Goal: Task Accomplishment & Management: Manage account settings

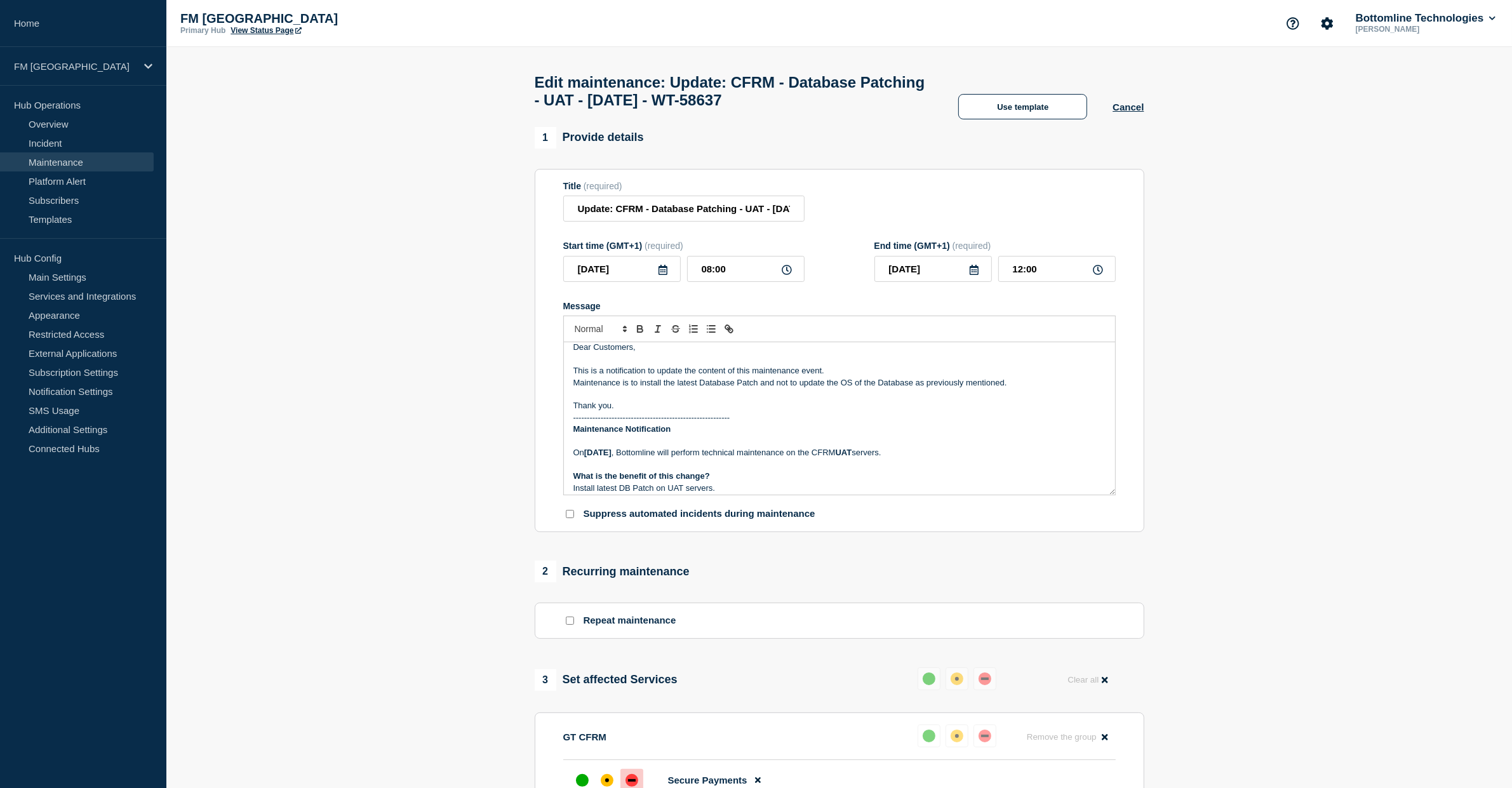
scroll to position [88, 0]
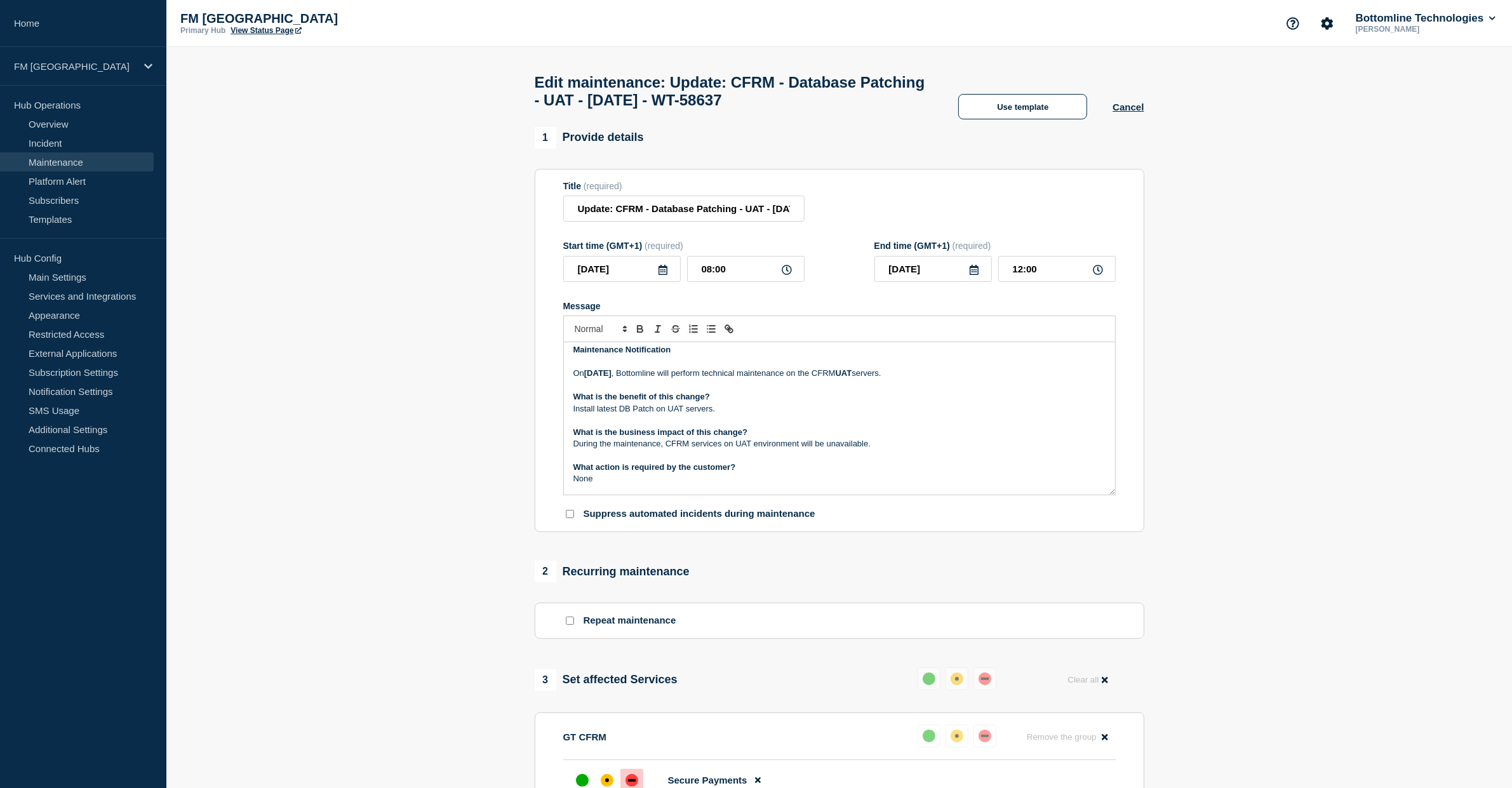
click at [966, 379] on p "[DATE][DATE] , Bottomline will perform technical maintenance on the CFRM UAT se…" at bounding box center [838, 373] width 532 height 11
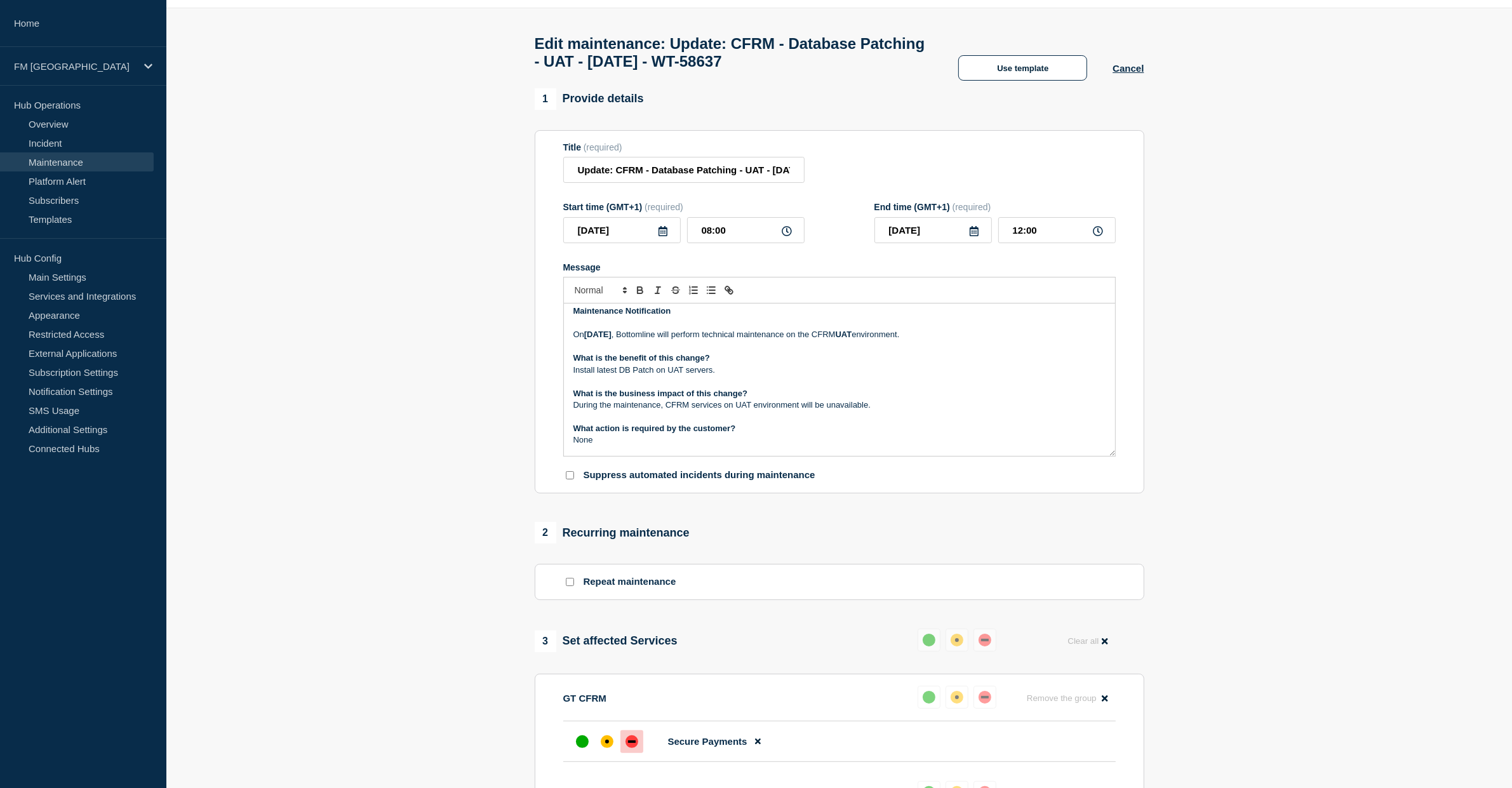
scroll to position [0, 0]
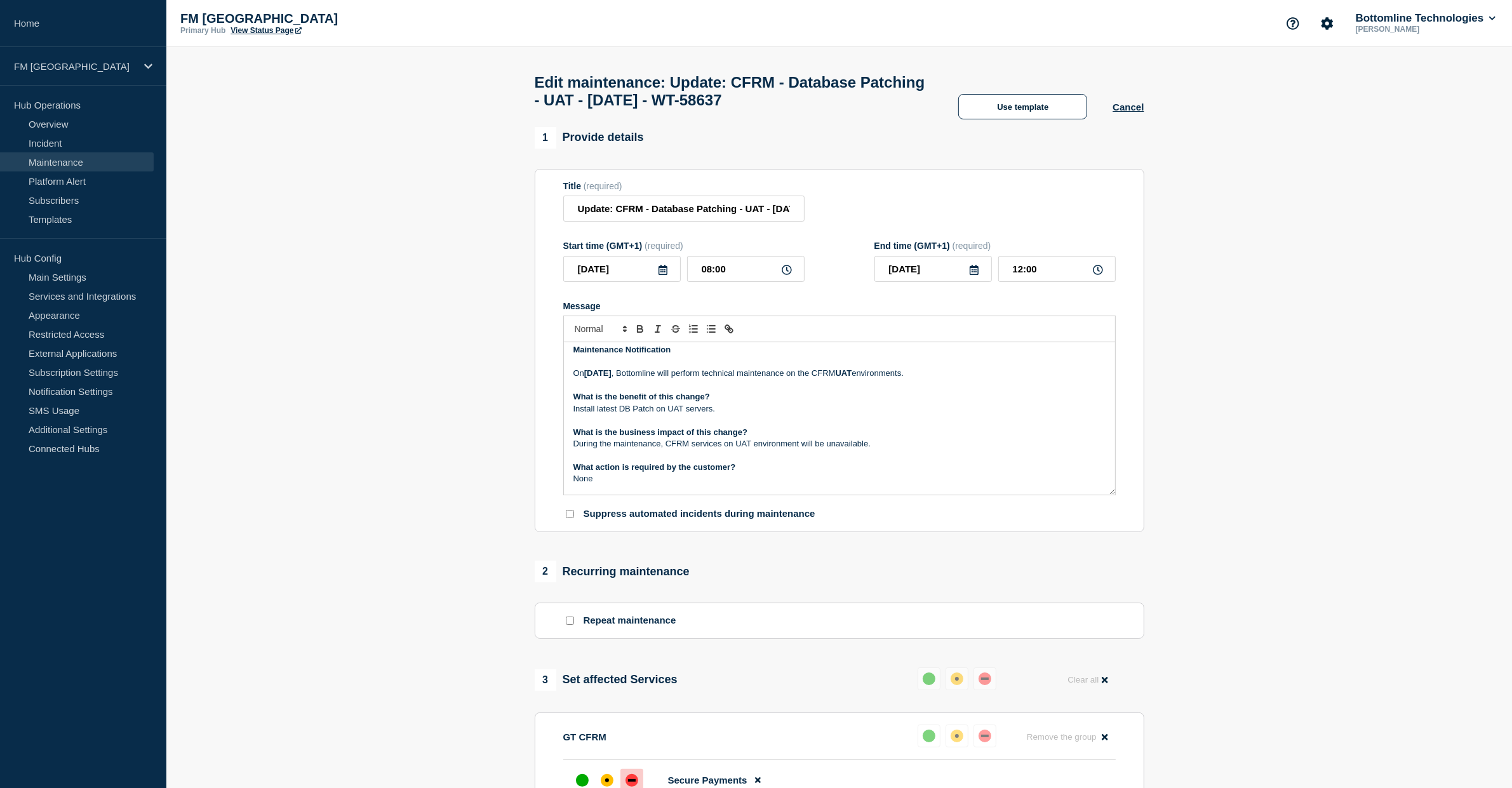
click at [683, 401] on strong "What is the benefit of this change?" at bounding box center [641, 396] width 136 height 9
click at [756, 415] on p "Install latest DB Patch on UAT servers." at bounding box center [838, 409] width 532 height 11
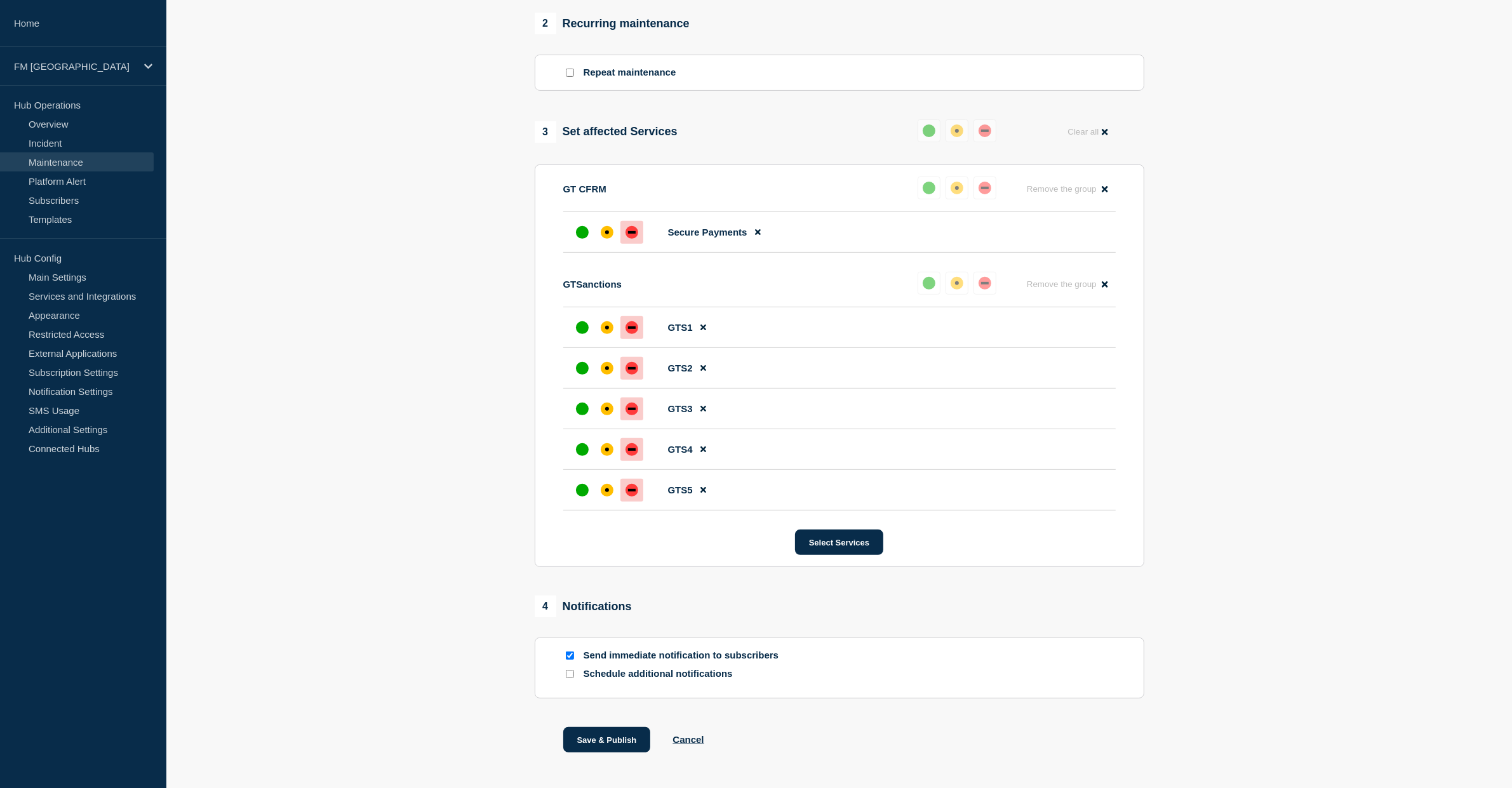
scroll to position [606, 0]
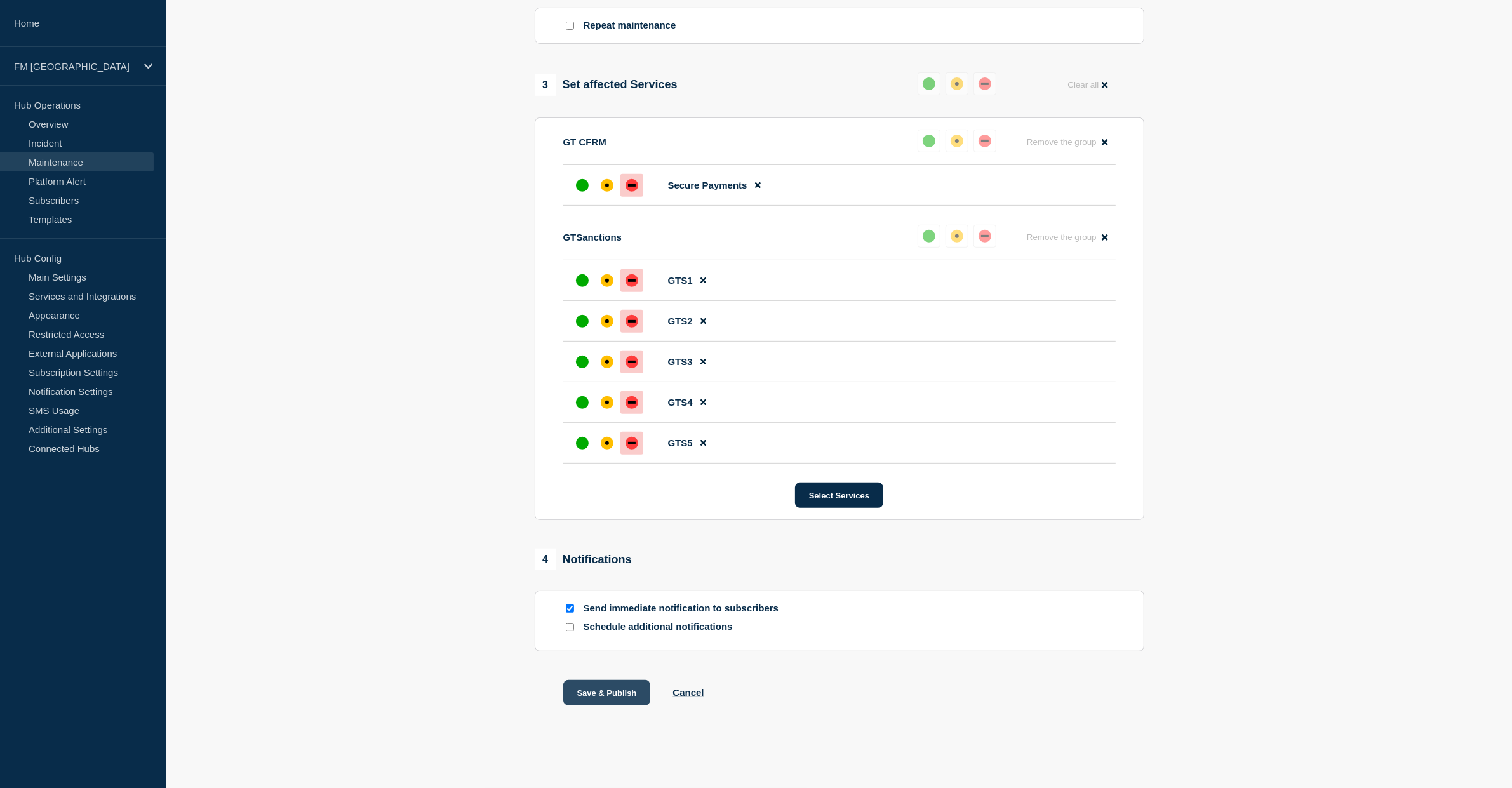
click at [627, 696] on button "Save & Publish" at bounding box center [606, 693] width 88 height 26
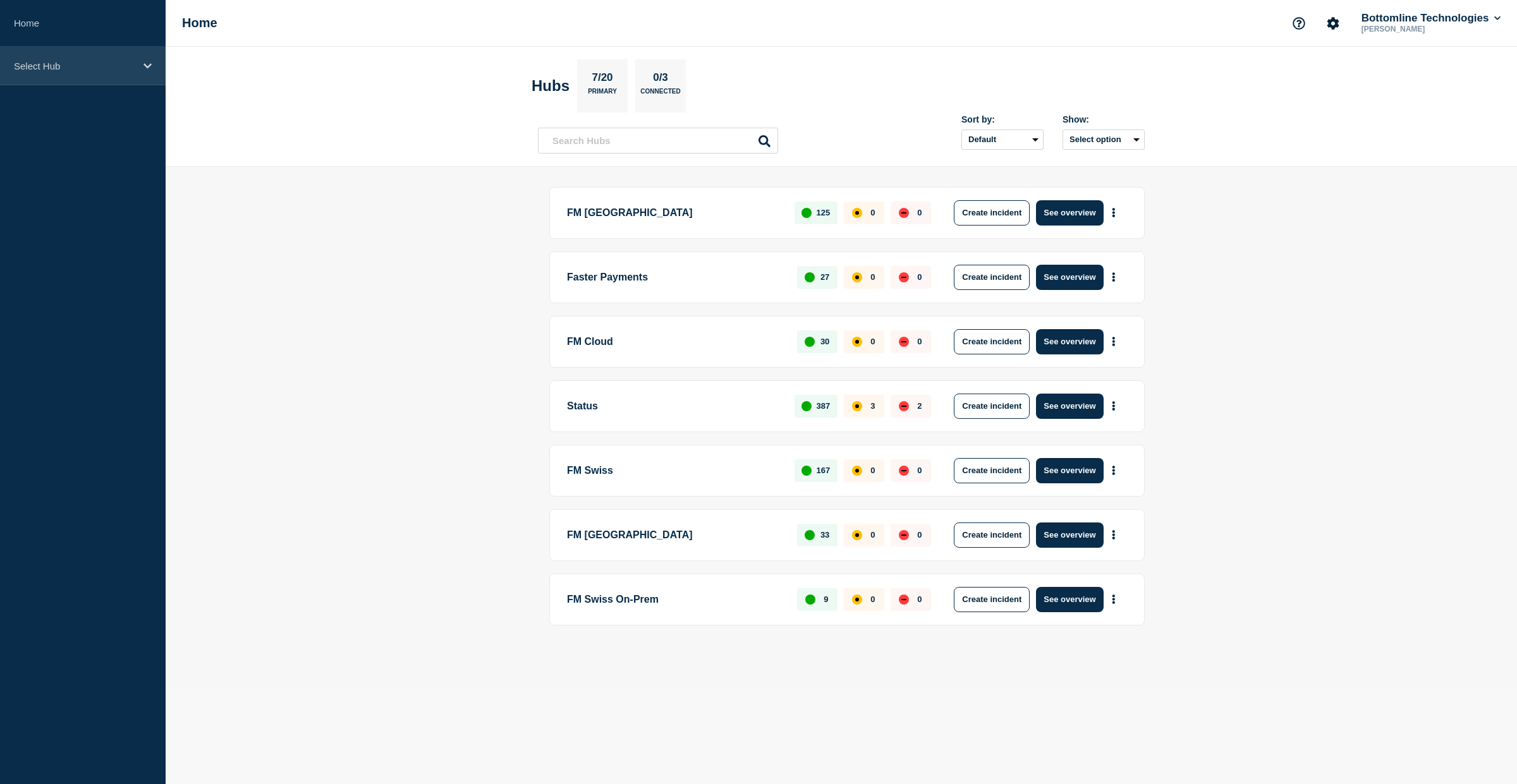
click at [111, 68] on p "Select Hub" at bounding box center [74, 66] width 121 height 11
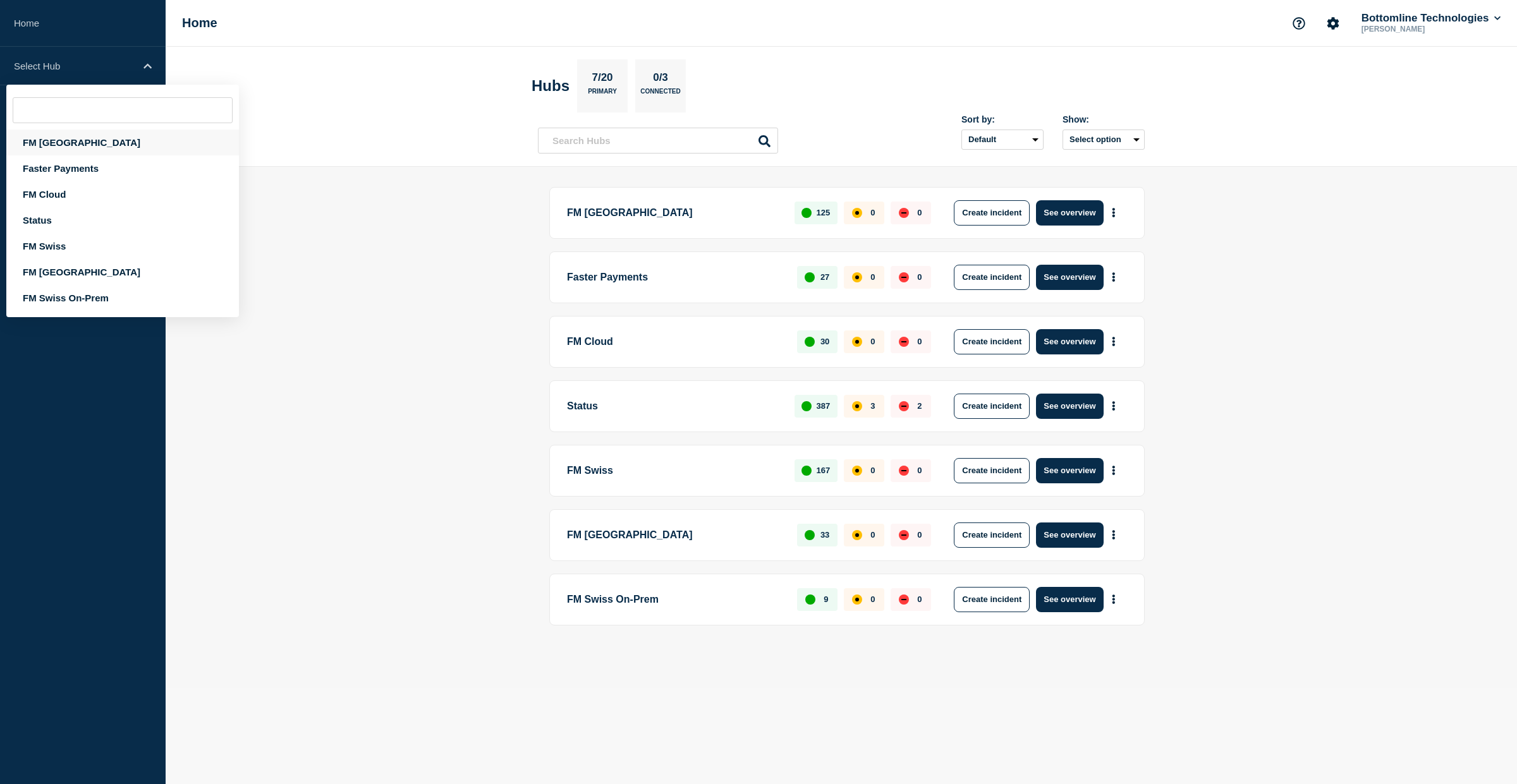
click at [86, 137] on div "FM [GEOGRAPHIC_DATA]" at bounding box center [123, 142] width 233 height 26
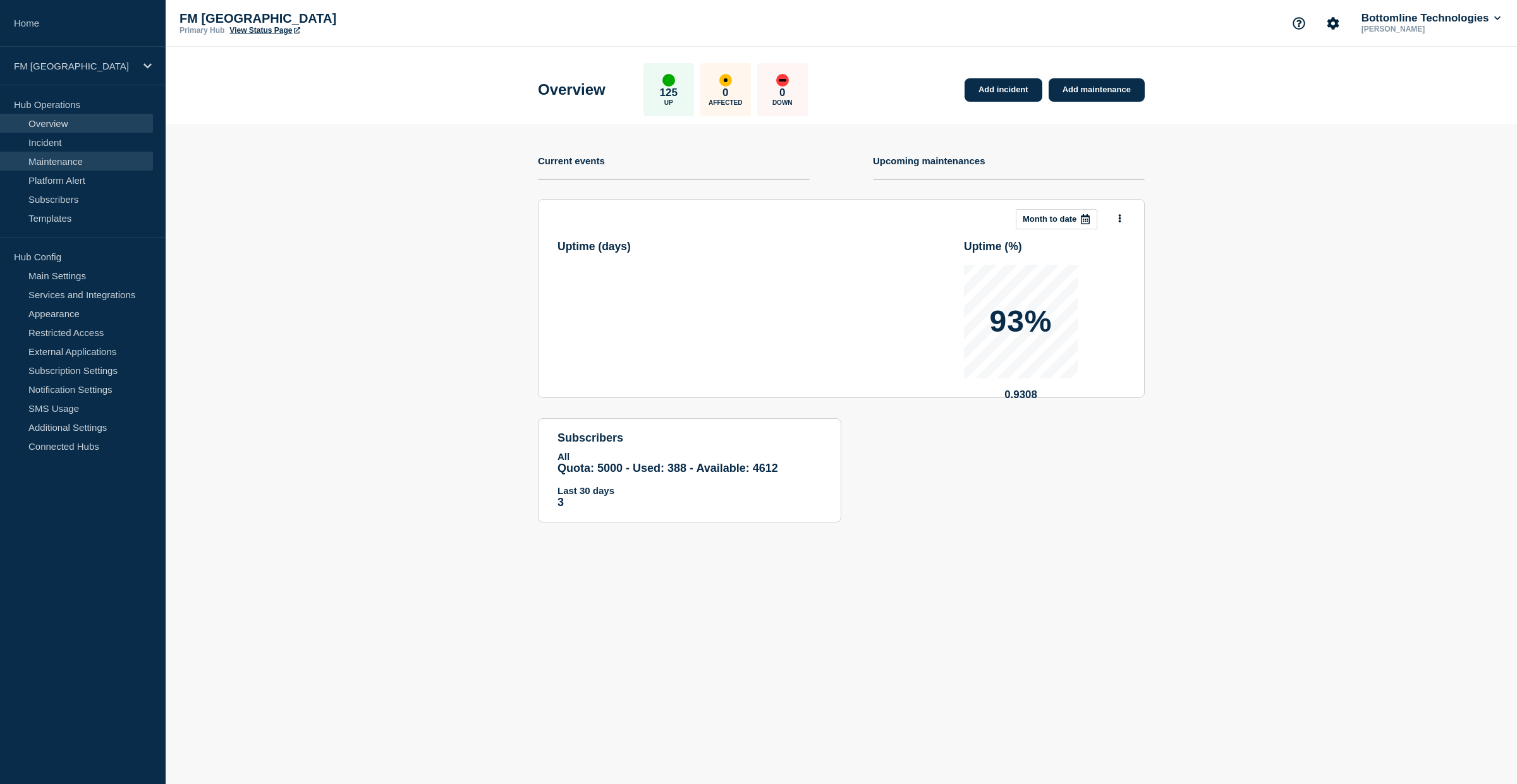
click at [80, 158] on link "Maintenance" at bounding box center [76, 160] width 153 height 19
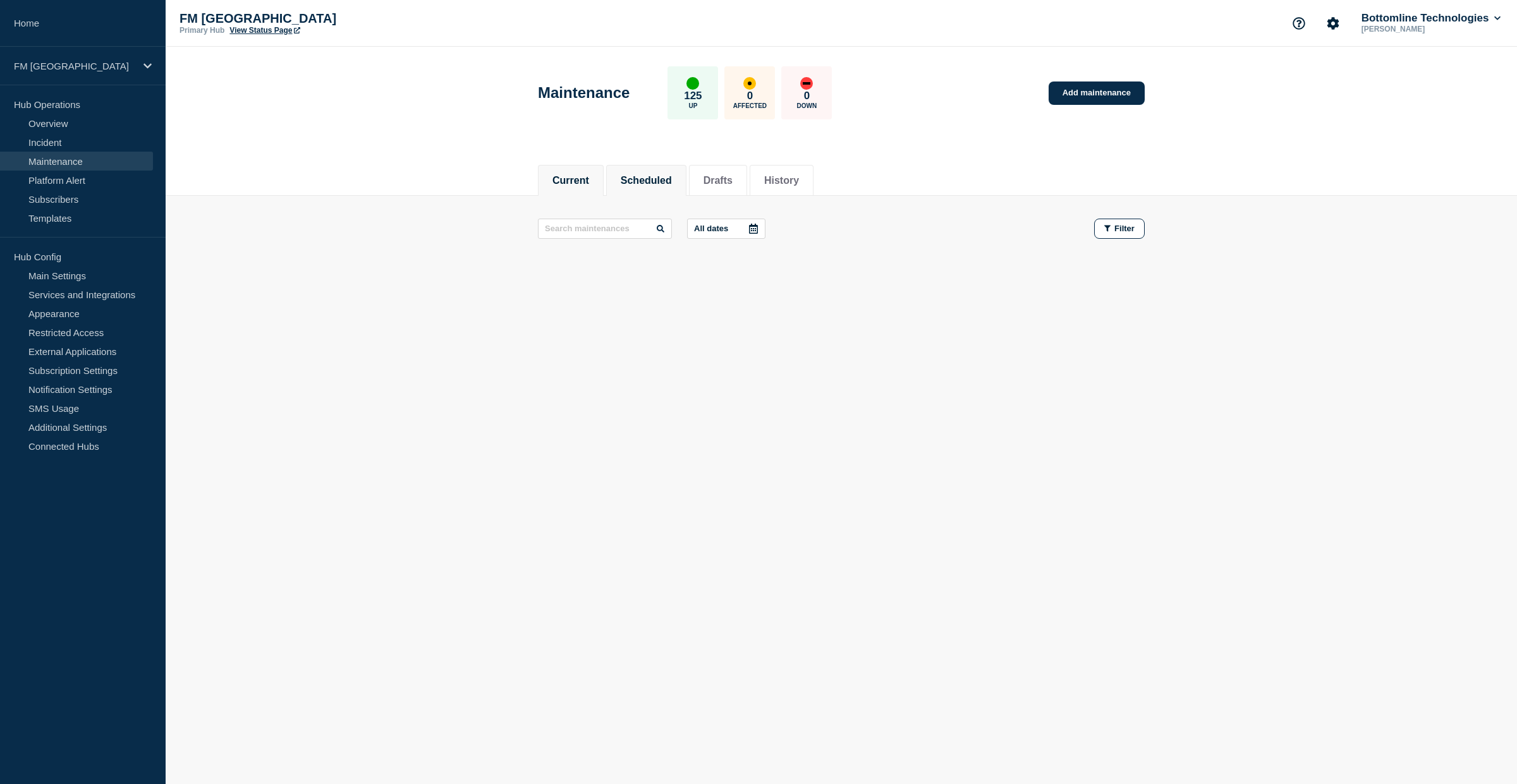
click at [641, 179] on button "Scheduled" at bounding box center [647, 181] width 51 height 11
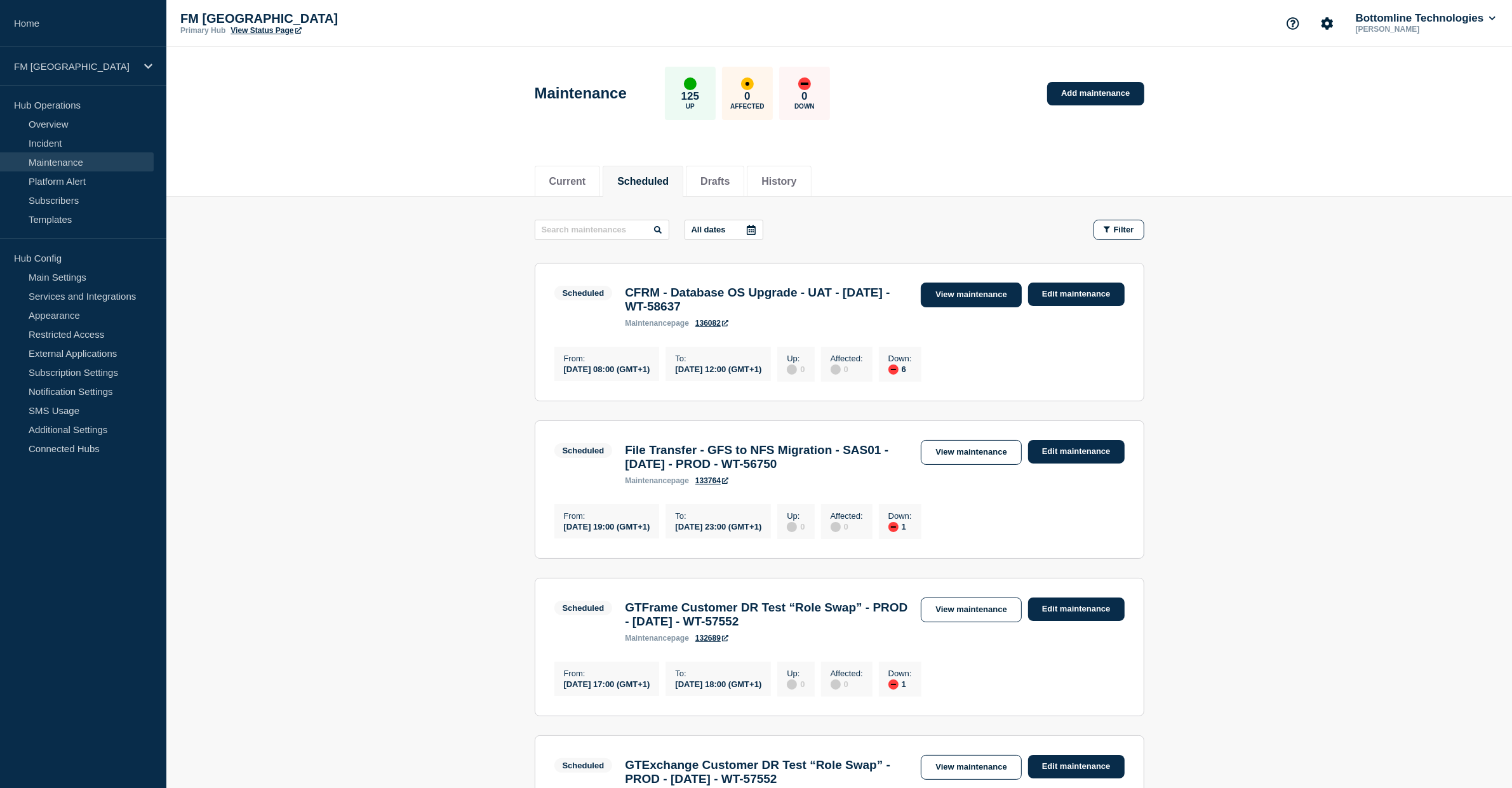
click at [973, 292] on link "View maintenance" at bounding box center [970, 295] width 100 height 25
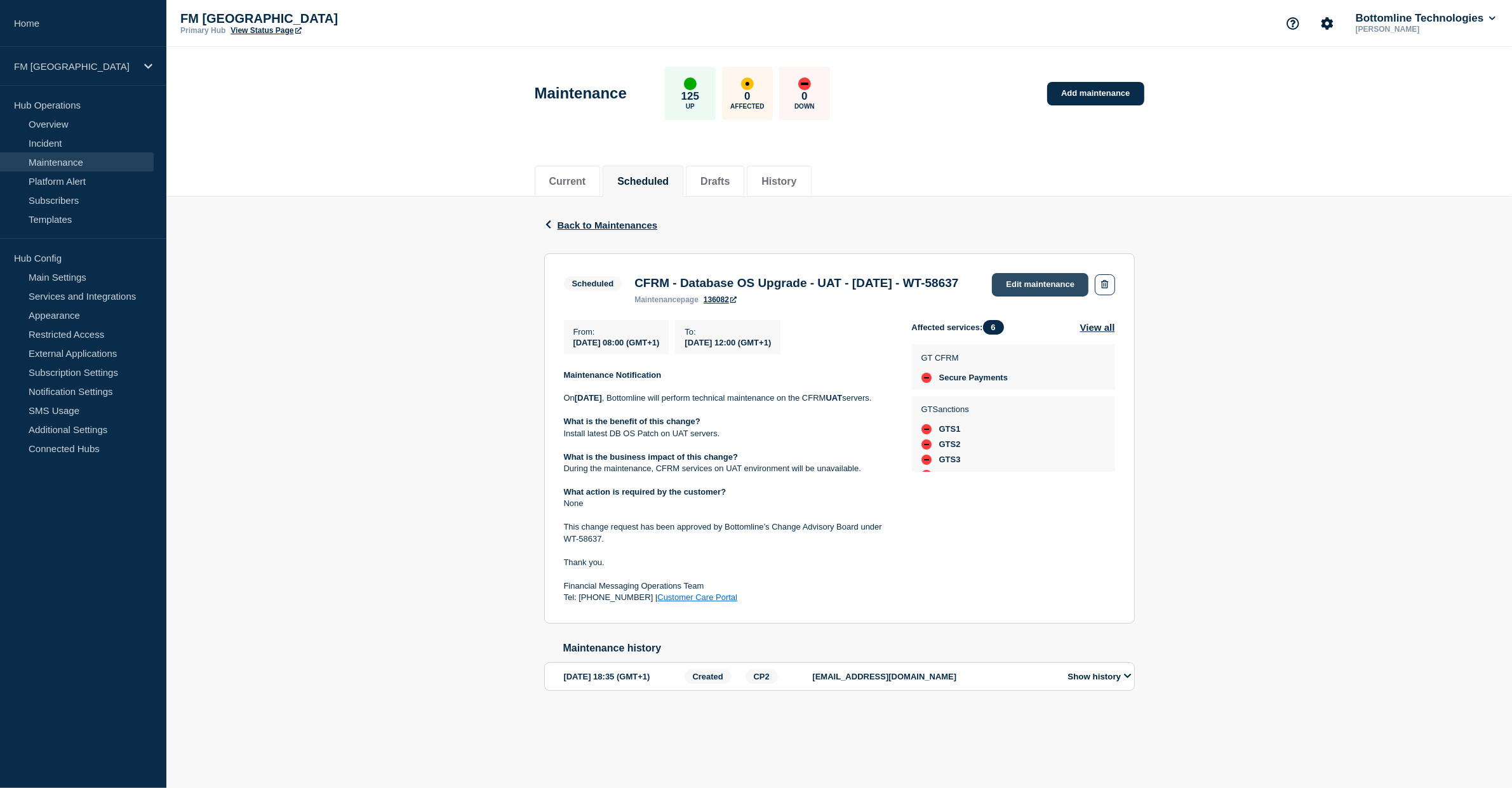
click at [1049, 279] on link "Edit maintenance" at bounding box center [1039, 284] width 97 height 23
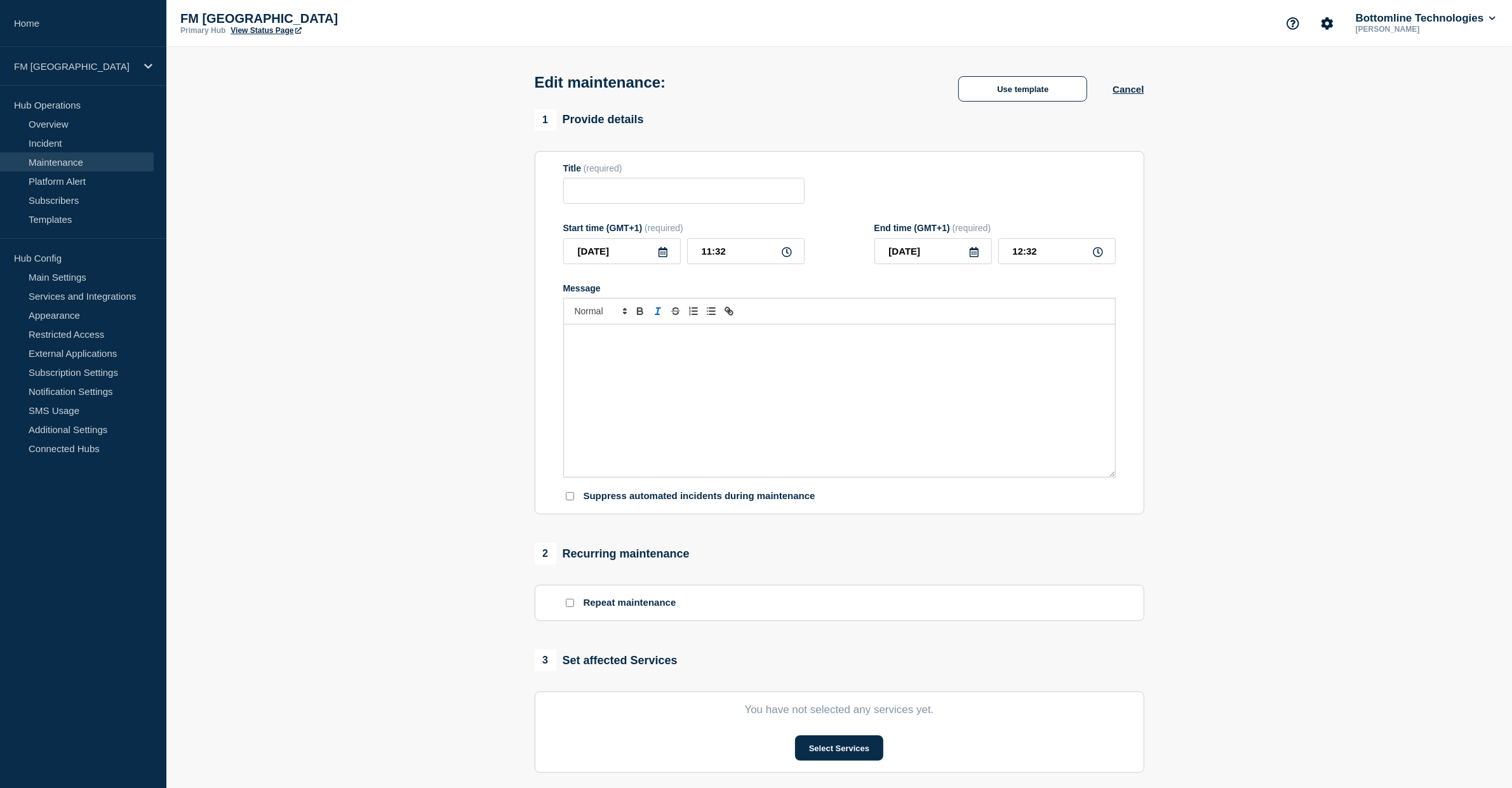
type input "CFRM - Database OS Upgrade - UAT - 10/SEP/2025 - WT-58637"
type input "[DATE]"
type input "08:00"
type input "[DATE]"
type input "12:00"
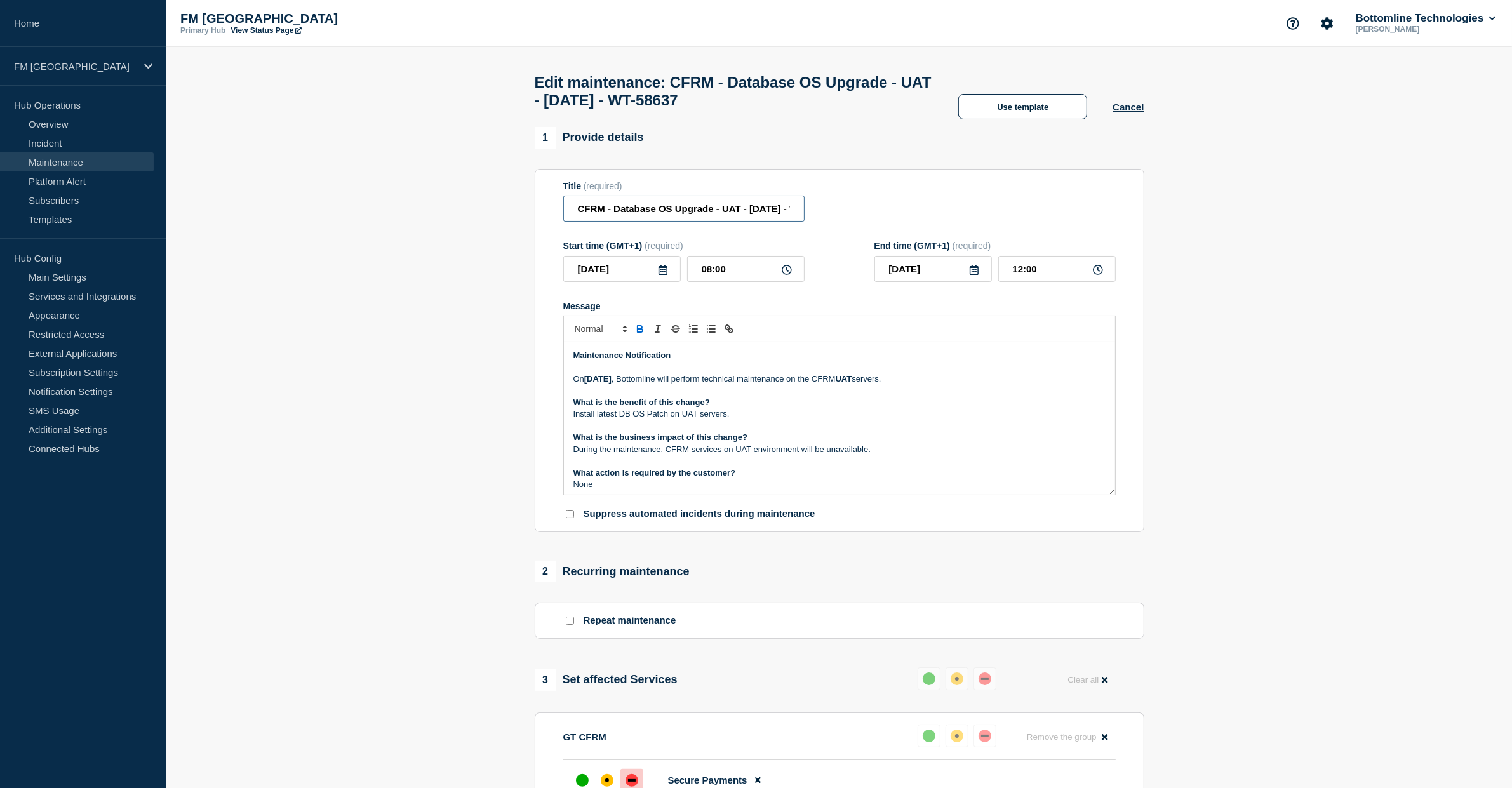
click at [576, 214] on input "CFRM - Database OS Upgrade - UAT - 10/SEP/2025 - WT-58637" at bounding box center [684, 208] width 241 height 26
click at [699, 214] on input "Update: CFRM - Database OS Upgrade - UAT - 10/SEP/2025 - WT-58637" at bounding box center [684, 208] width 241 height 26
type input "Update: CFRM - Database Upgrade - UAT - 10/SEP/2025 - WT-58637"
click at [570, 363] on div "Maintenance Notification On Wednesday 10th of September , Bottomline will perfo…" at bounding box center [839, 418] width 551 height 152
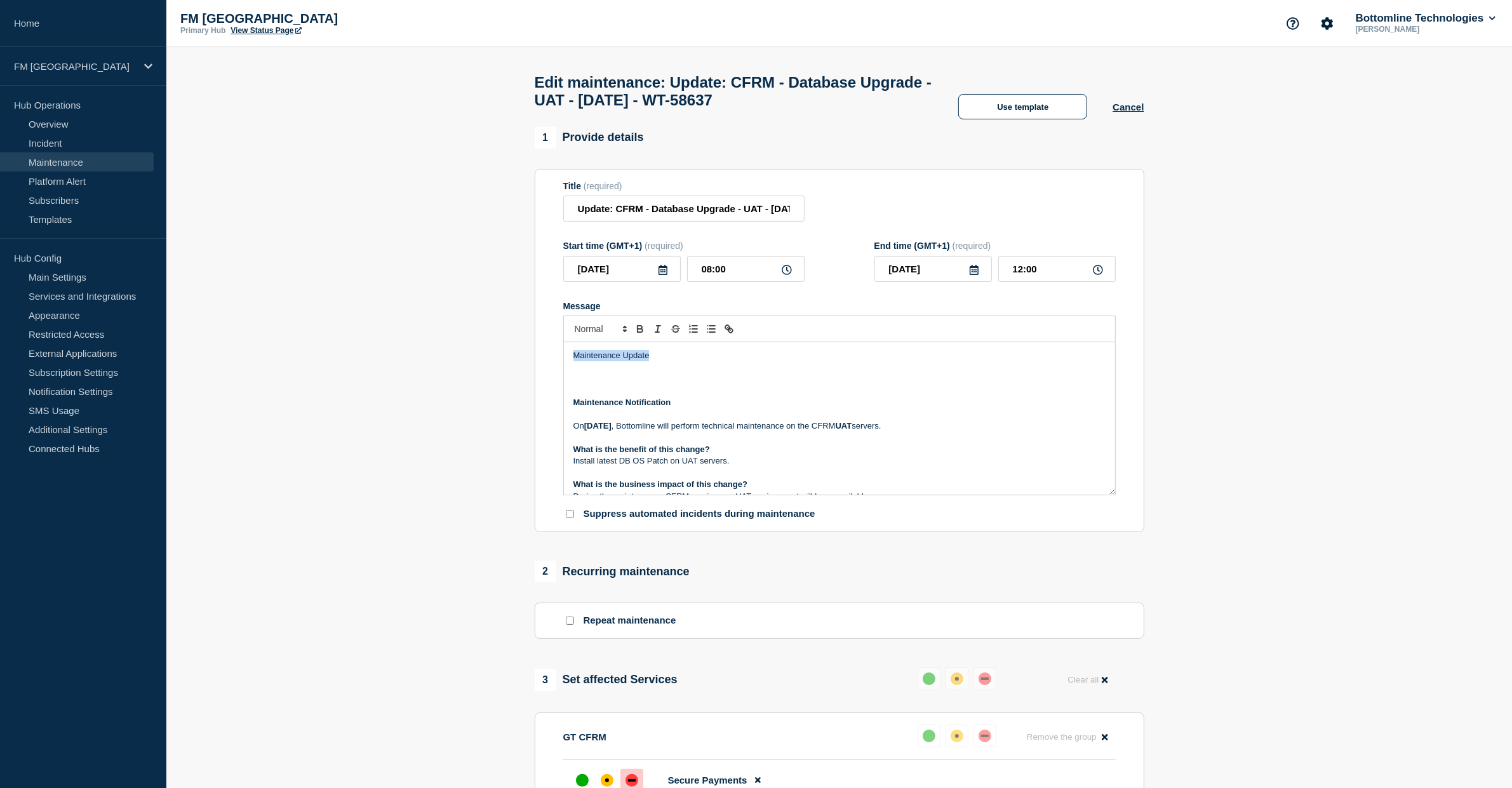
drag, startPoint x: 664, startPoint y: 366, endPoint x: 567, endPoint y: 362, distance: 97.1
click at [567, 362] on div "Maintenance Update Maintenance Notification On Wednesday 10th of September , Bo…" at bounding box center [839, 418] width 551 height 152
click at [585, 385] on p "Message" at bounding box center [838, 379] width 532 height 11
drag, startPoint x: 681, startPoint y: 384, endPoint x: 706, endPoint y: 417, distance: 41.4
click at [681, 385] on p "This maintenance is to install latest patch of the" at bounding box center [838, 379] width 532 height 11
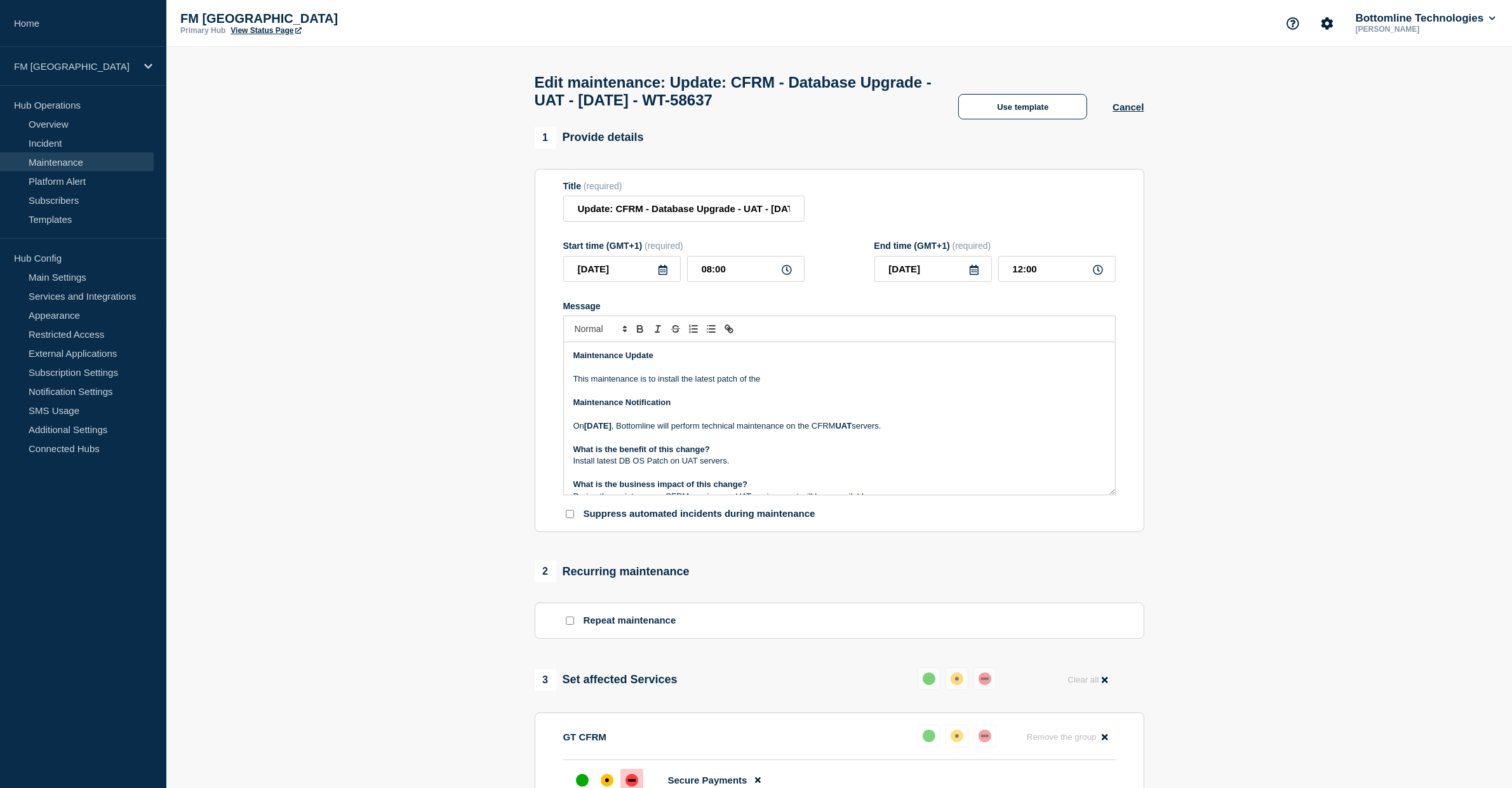
click at [719, 385] on p "This maintenance is to install the latest patch of the" at bounding box center [838, 379] width 532 height 11
click at [814, 384] on p "This maintenance is to install the latest Database patch of the" at bounding box center [838, 379] width 532 height 11
click at [639, 466] on p "Install latest DB OS Patch on UAT servers." at bounding box center [838, 461] width 532 height 11
click at [629, 466] on p "Install latest DB Patch on UAT servers." at bounding box center [838, 461] width 532 height 11
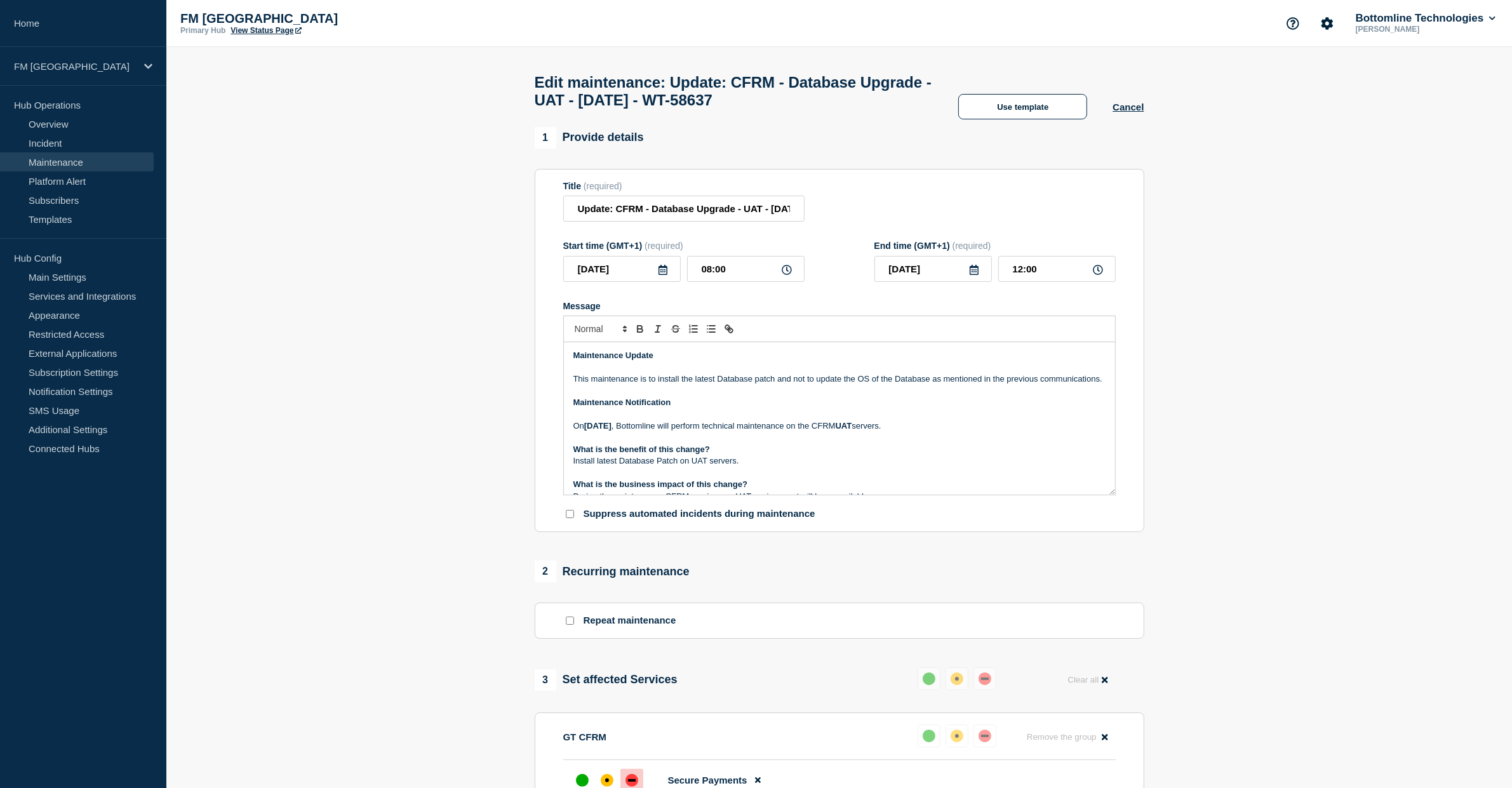
click at [756, 466] on p "Install latest Database Patch on UAT servers." at bounding box center [838, 461] width 532 height 11
click at [716, 466] on p "Install latest Database Patch on UAT servers." at bounding box center [838, 461] width 532 height 11
click at [966, 432] on p "[DATE][DATE] , Bottomline will perform technical maintenance on the CFRM UAT se…" at bounding box center [838, 426] width 532 height 11
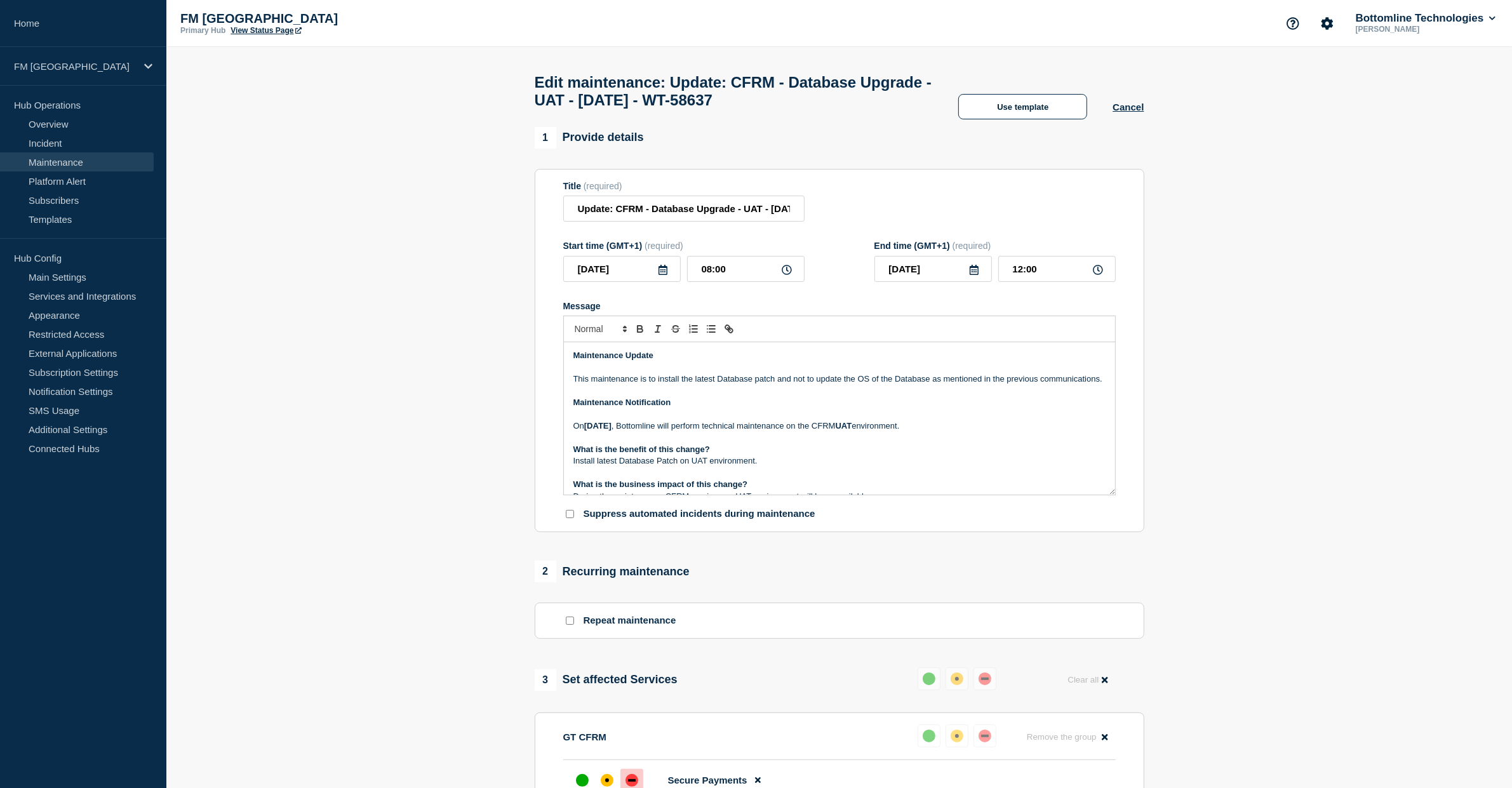
click at [1026, 432] on p "On Wednesday 10th of September , Bottomline will perform technical maintenance …" at bounding box center [838, 426] width 532 height 11
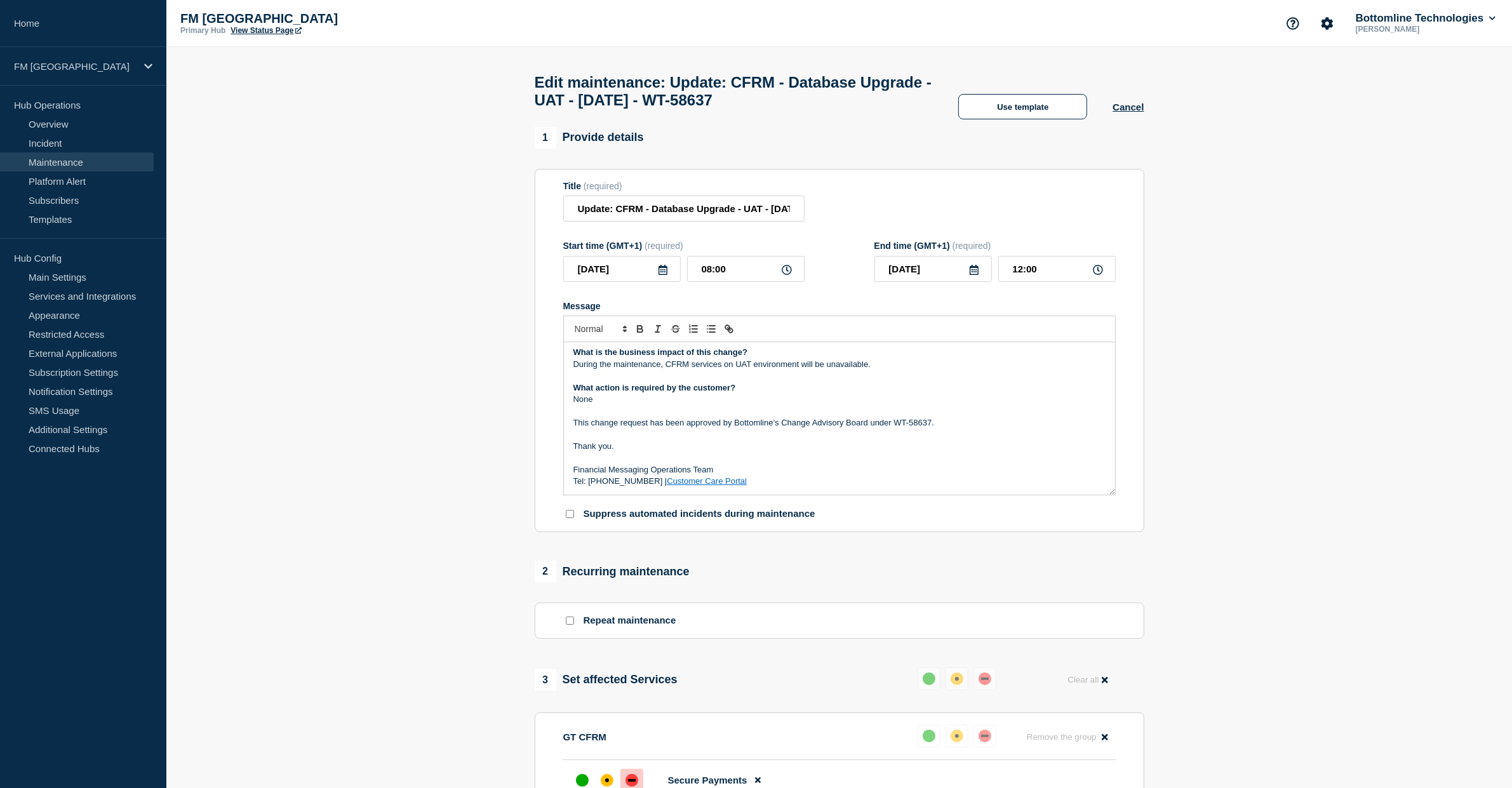
scroll to position [79, 0]
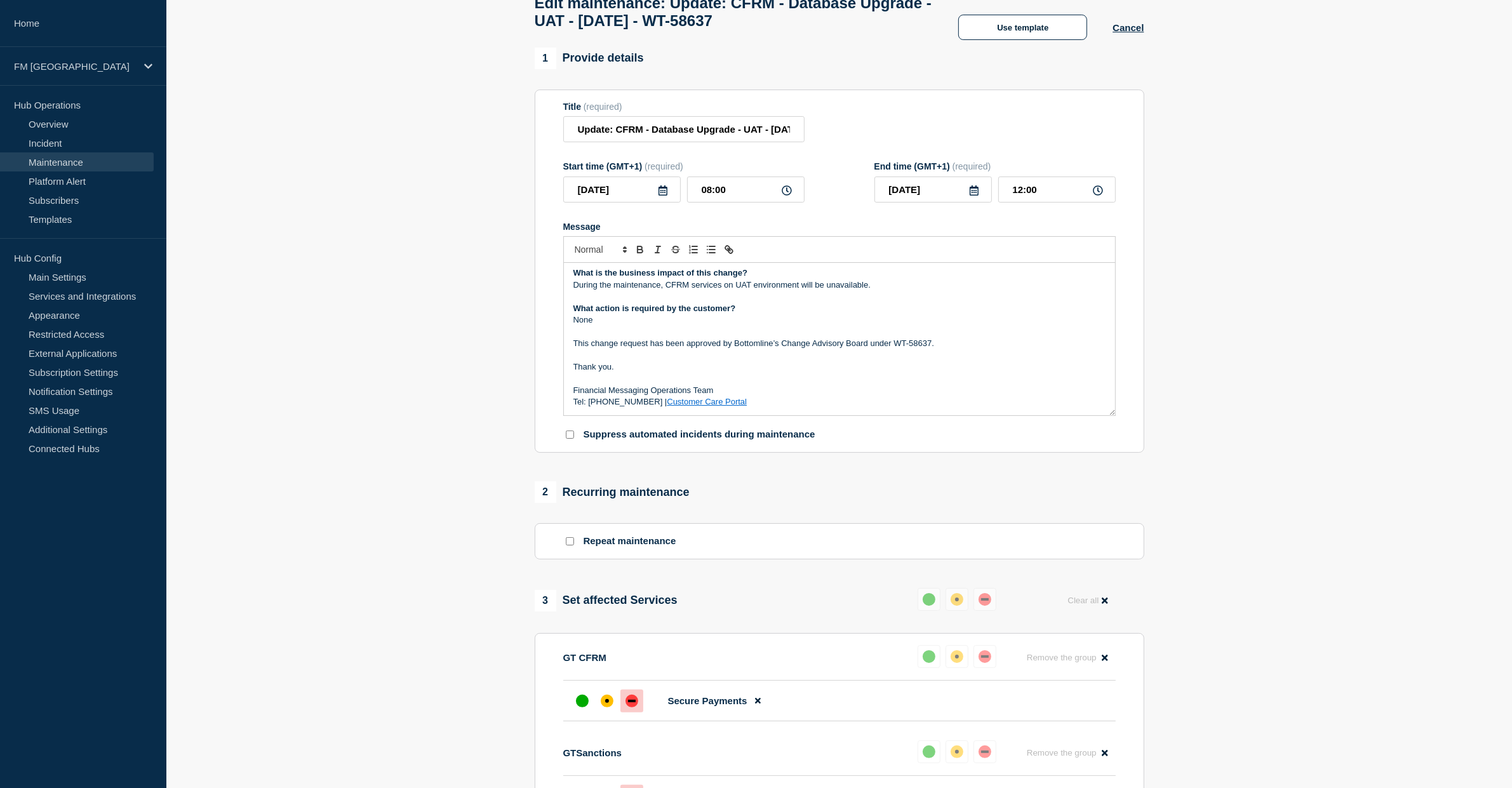
click at [712, 407] on p "Tel: 0870 733 4210 | Customer Care Portal" at bounding box center [838, 402] width 532 height 11
click at [744, 359] on p "Message" at bounding box center [838, 355] width 532 height 11
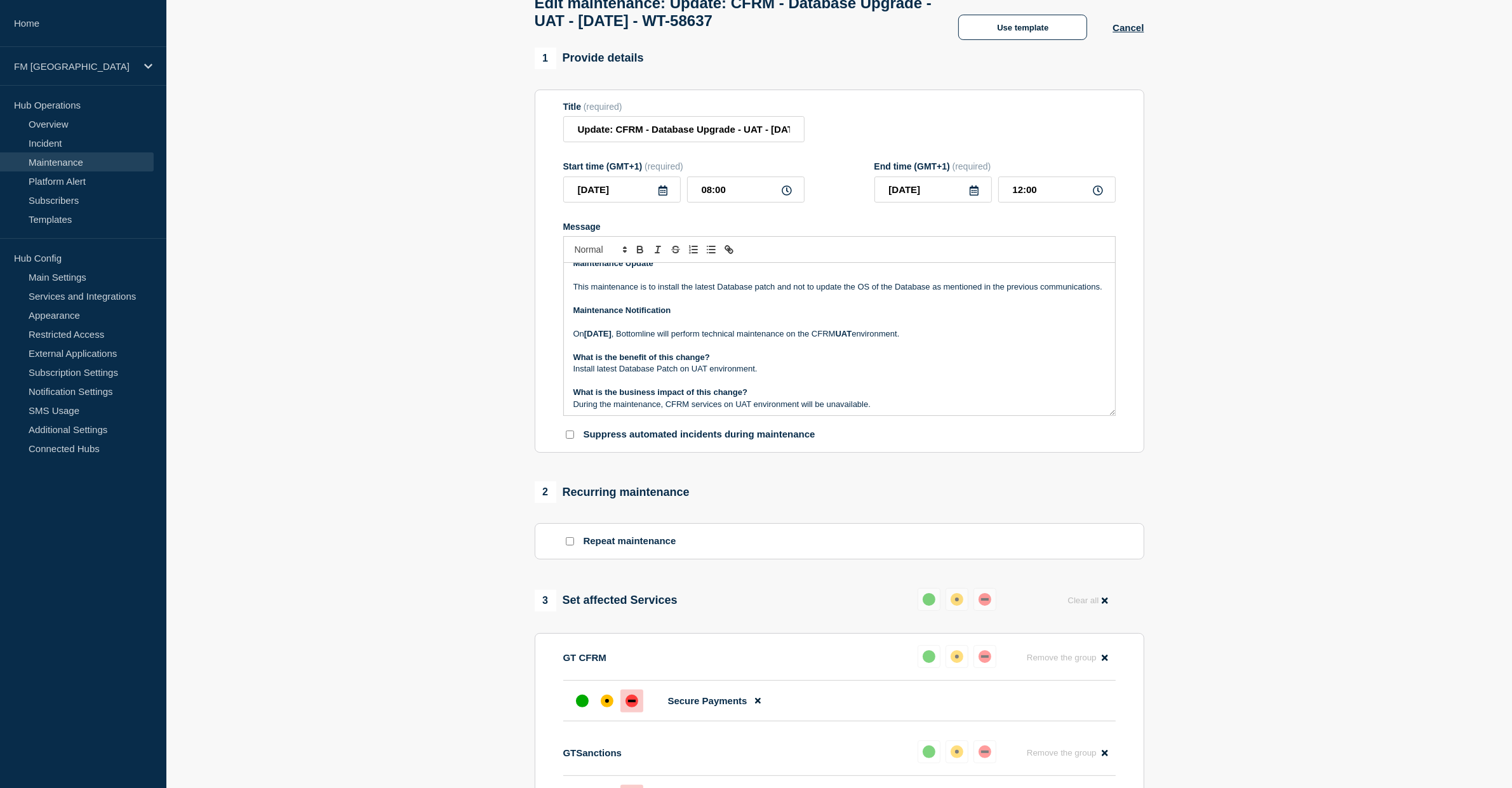
scroll to position [0, 0]
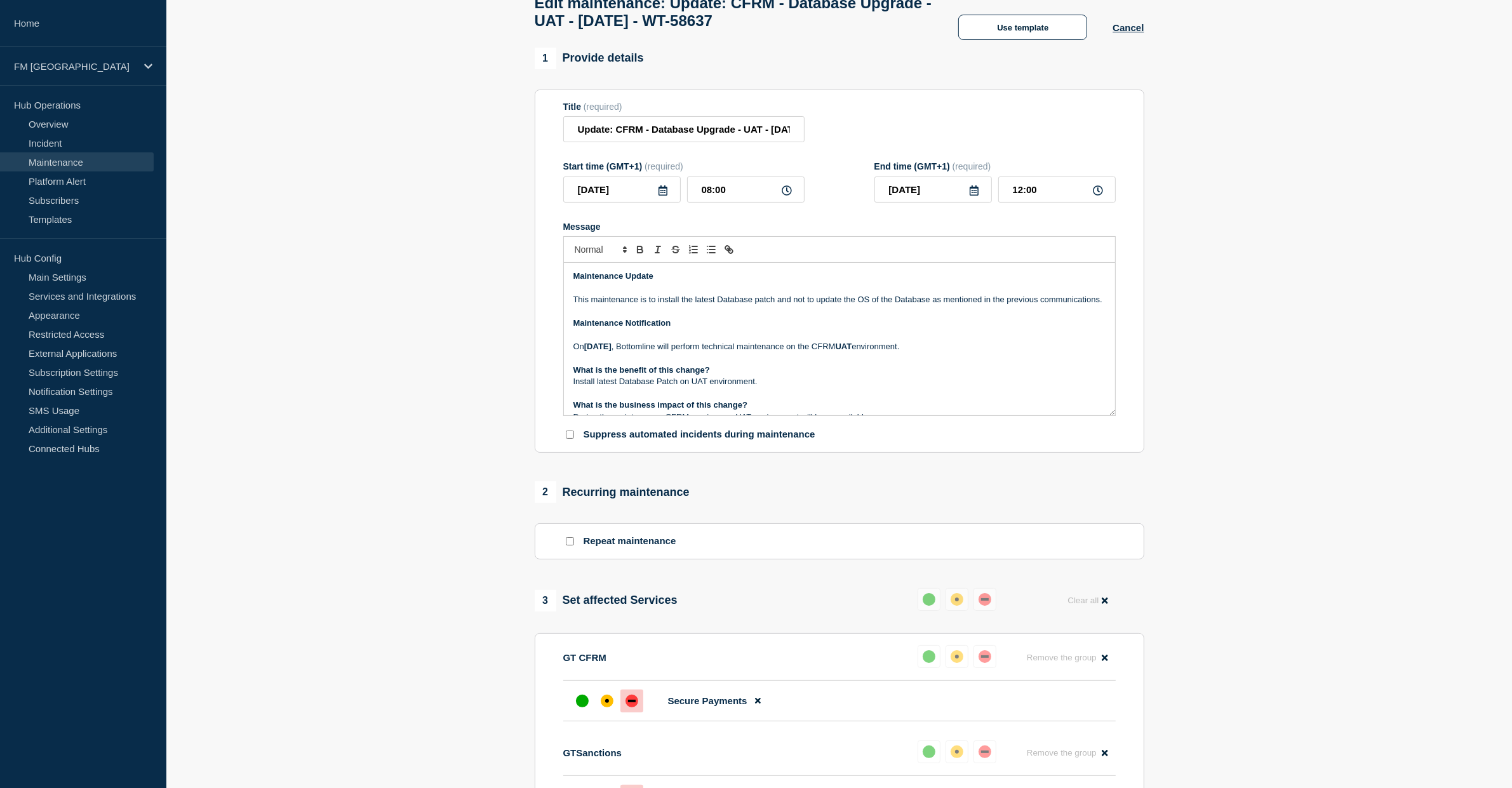
click at [651, 305] on p "This maintenance is to install the latest Database patch and not to update the …" at bounding box center [838, 300] width 532 height 11
click at [575, 305] on p "This maintenance is to install the latest Database patch and not to update the …" at bounding box center [838, 300] width 532 height 11
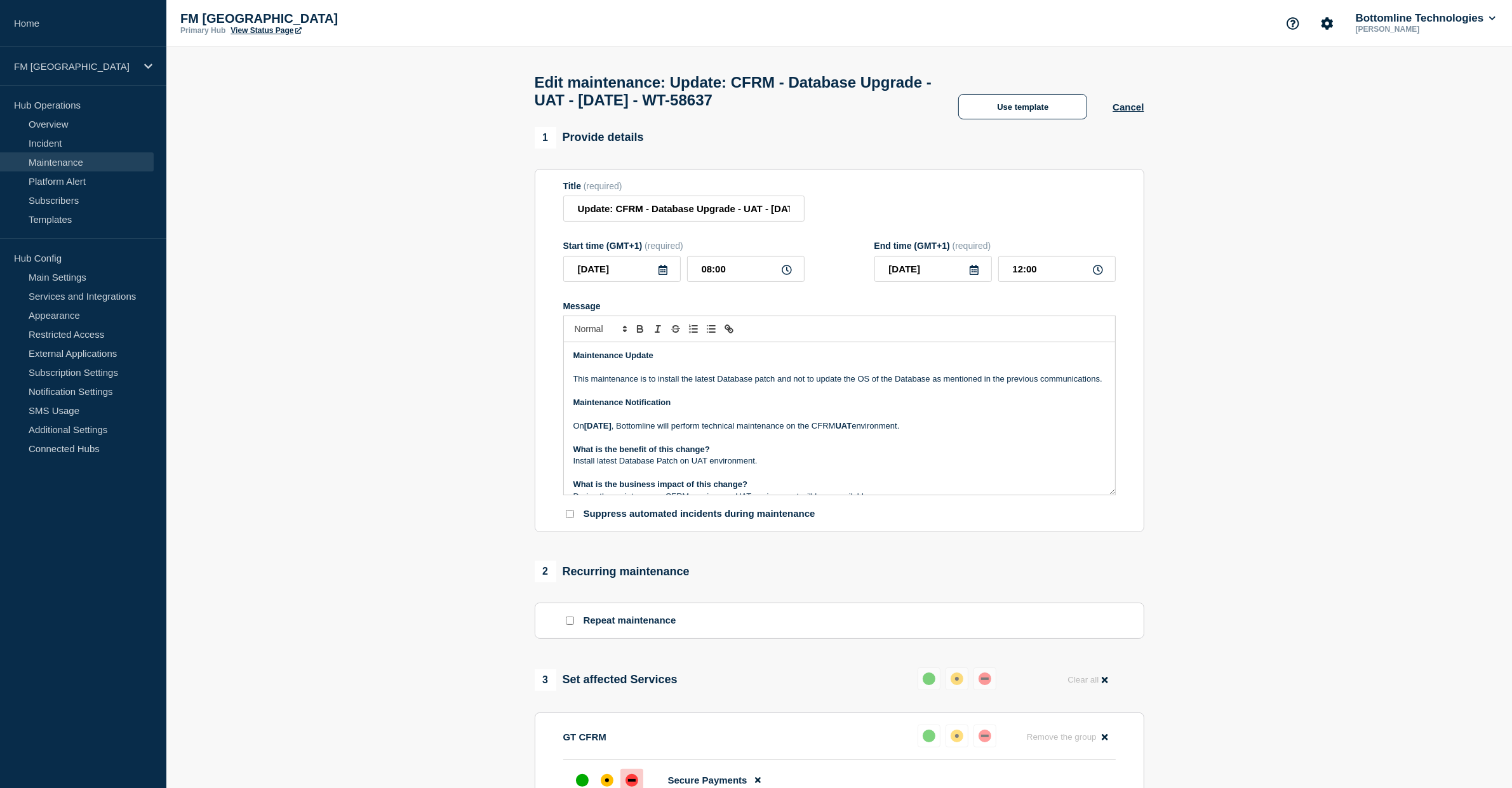
click at [698, 419] on p "Message" at bounding box center [838, 414] width 532 height 11
click at [716, 211] on input "Update: CFRM - Database Upgrade - UAT - 10/SEP/2025 - WT-58637" at bounding box center [684, 208] width 241 height 26
click at [686, 408] on p "Maintenance Notification" at bounding box center [838, 403] width 532 height 11
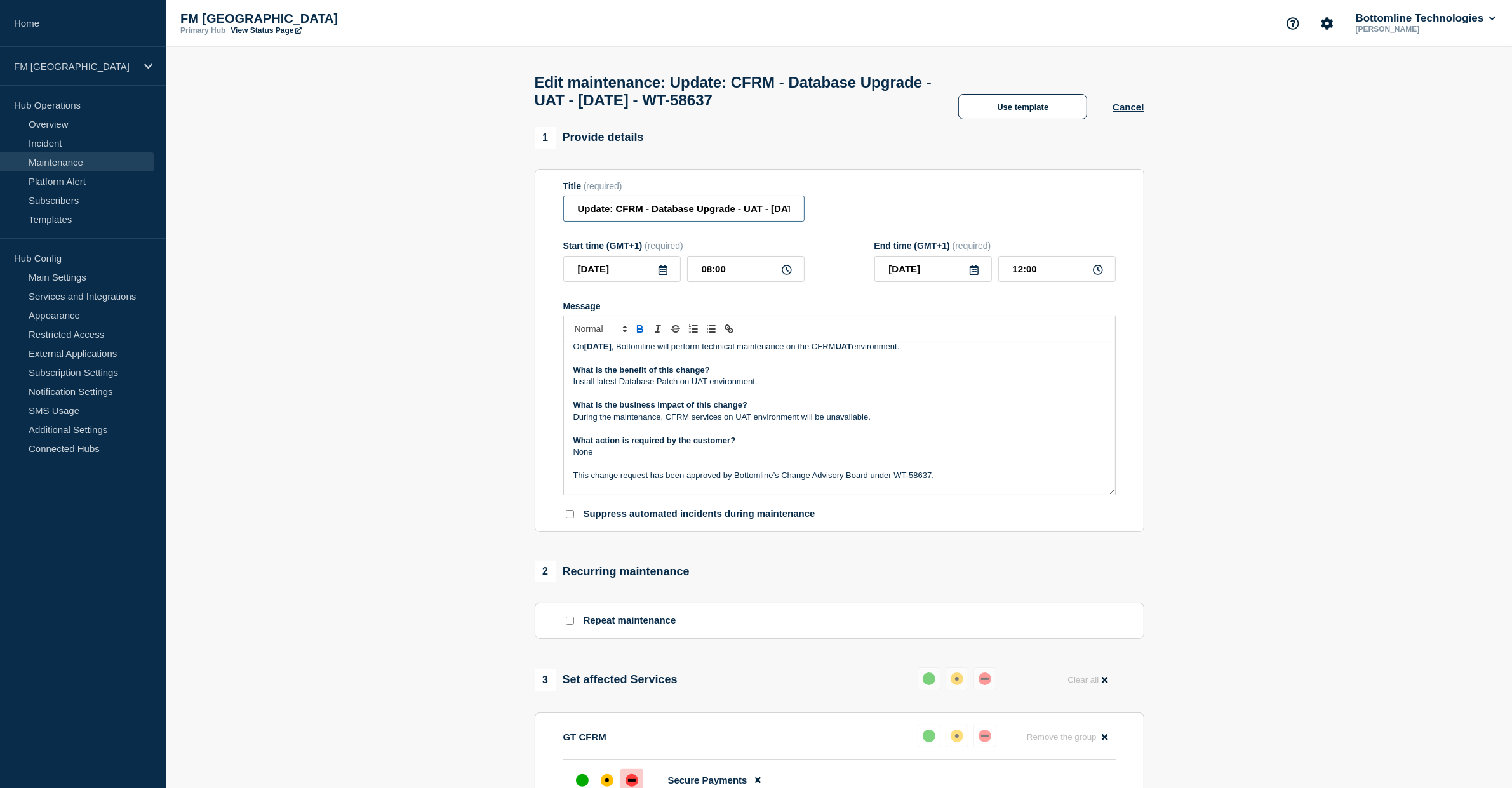
click at [651, 217] on input "Update: CFRM - Database Upgrade - UAT - 10/SEP/2025 - WT-58637" at bounding box center [684, 208] width 241 height 26
type input "Update: CFRM - Database Upgrade - UAT - 10/SEP/2025 - WT-58637"
click at [620, 387] on p "Install latest Database Patch on UAT environment." at bounding box center [838, 382] width 532 height 11
click at [848, 387] on p "Install latest Oracle Database Patch on UAT environment." at bounding box center [838, 382] width 532 height 11
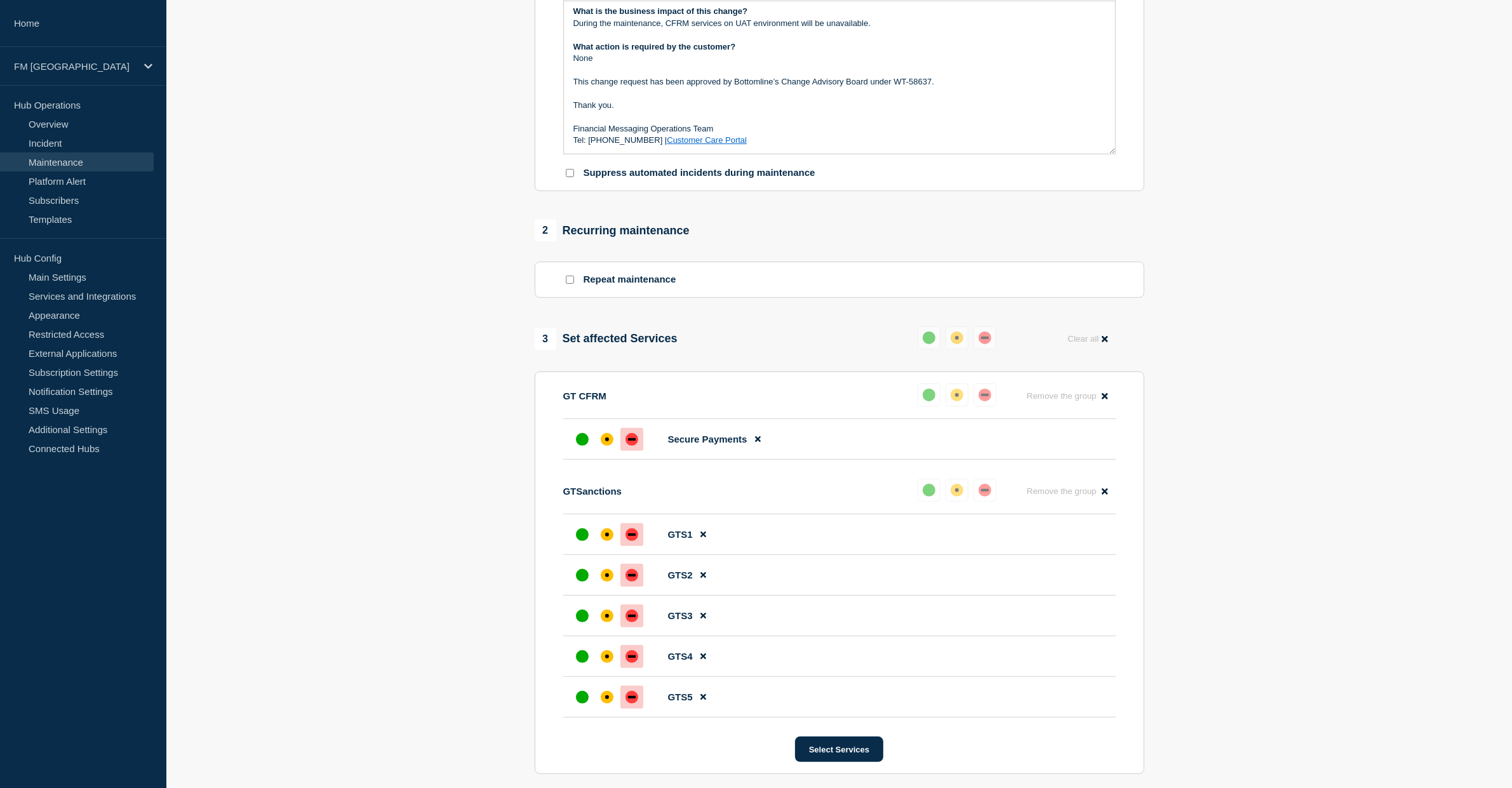
scroll to position [606, 0]
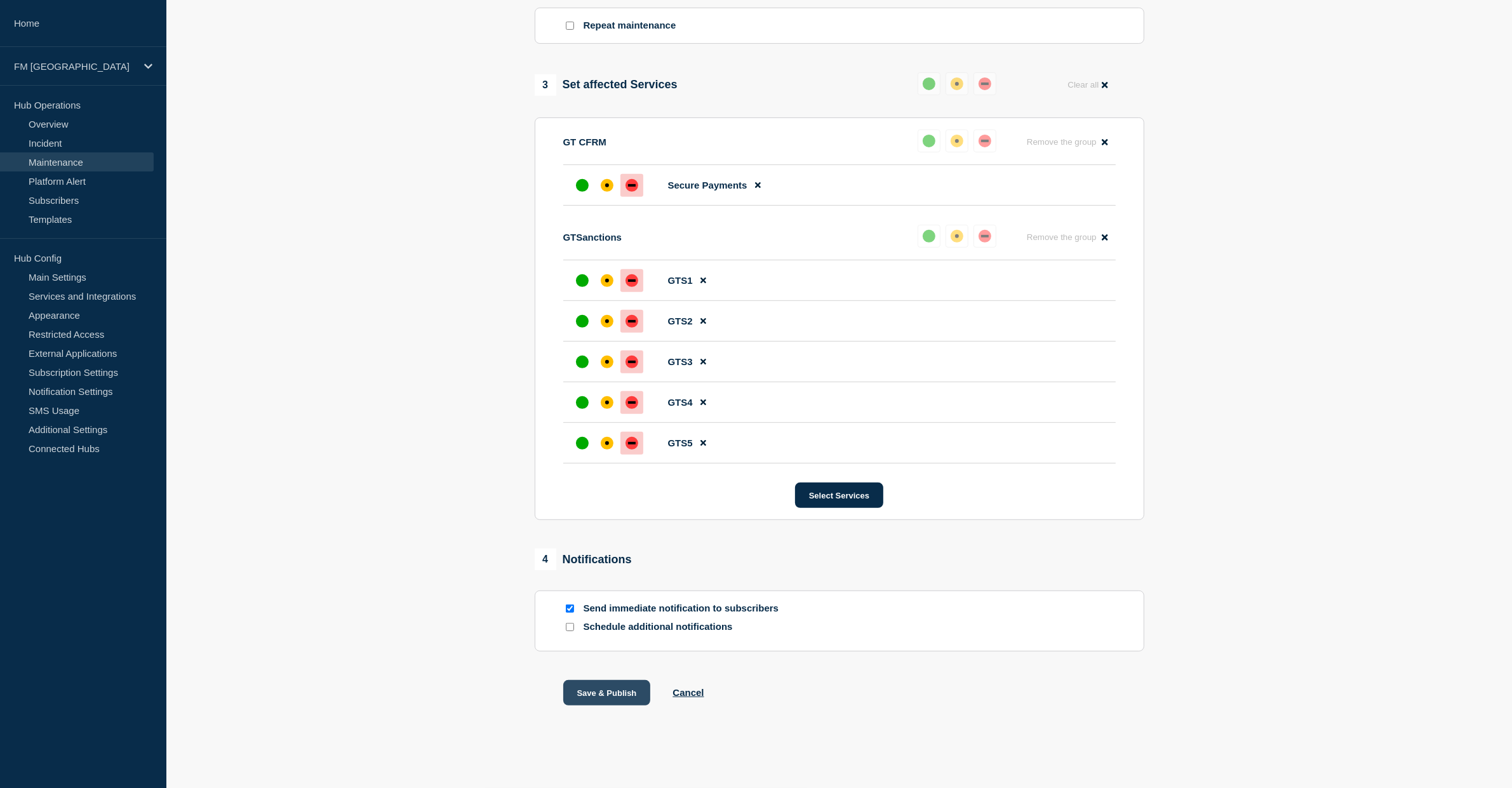
click at [616, 688] on button "Save & Publish" at bounding box center [606, 693] width 88 height 26
